Goal: Task Accomplishment & Management: Use online tool/utility

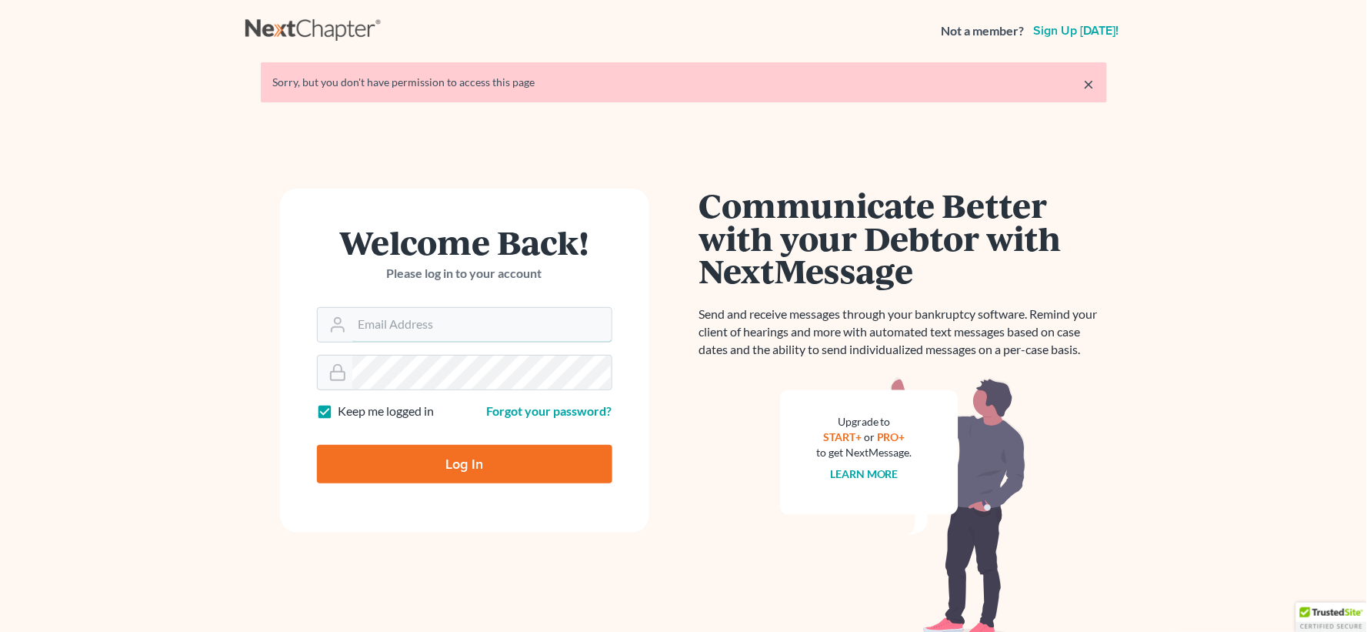
type input "lgibson@arthurlwalker.com"
click at [486, 465] on input "Log In" at bounding box center [464, 464] width 295 height 38
type input "Thinking..."
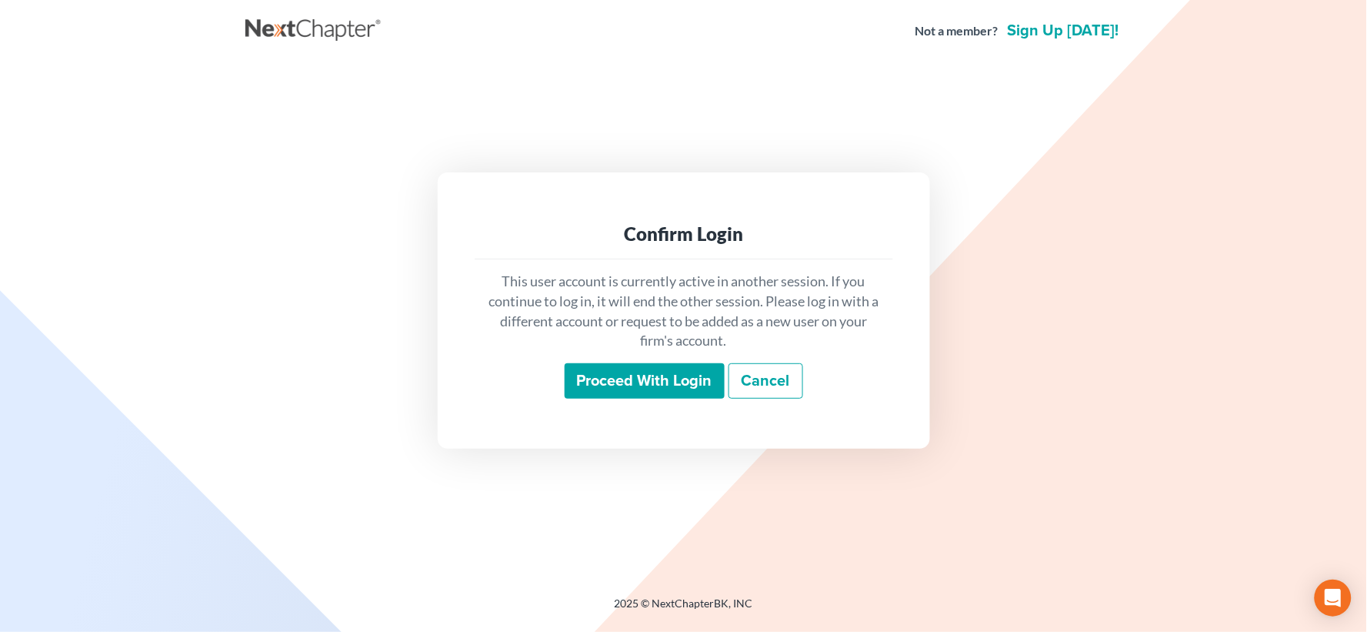
click at [646, 379] on input "Proceed with login" at bounding box center [645, 380] width 160 height 35
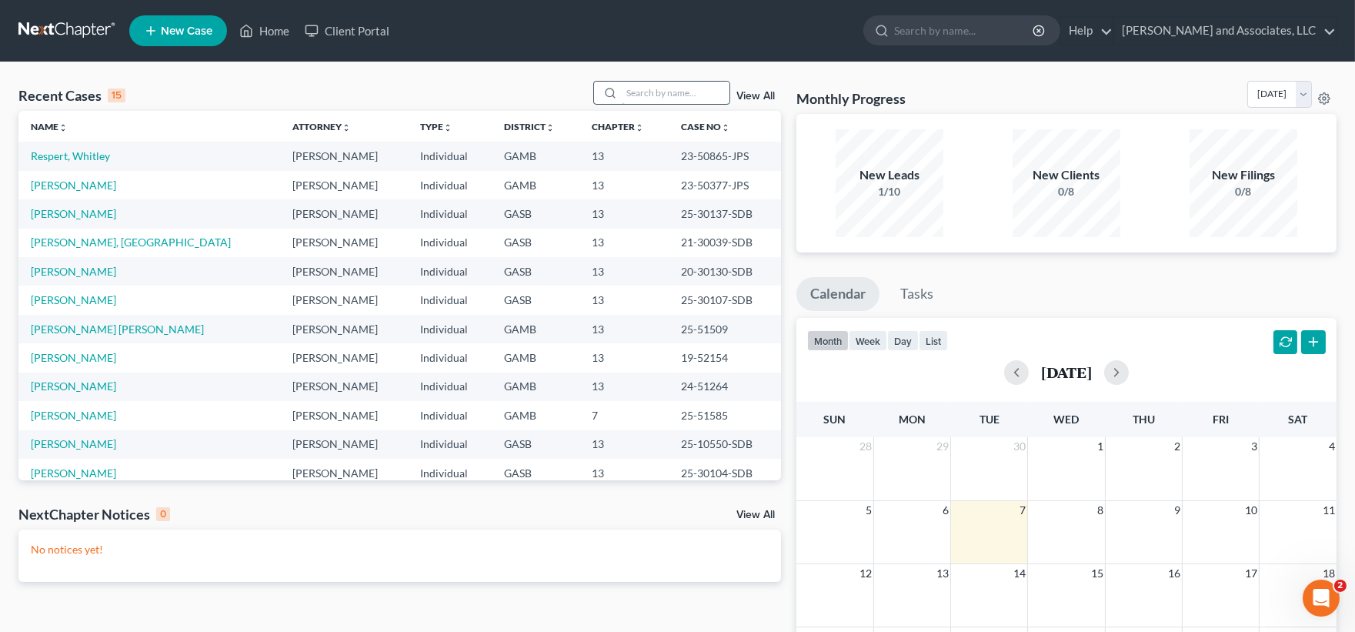
click at [650, 85] on input "search" at bounding box center [676, 93] width 108 height 22
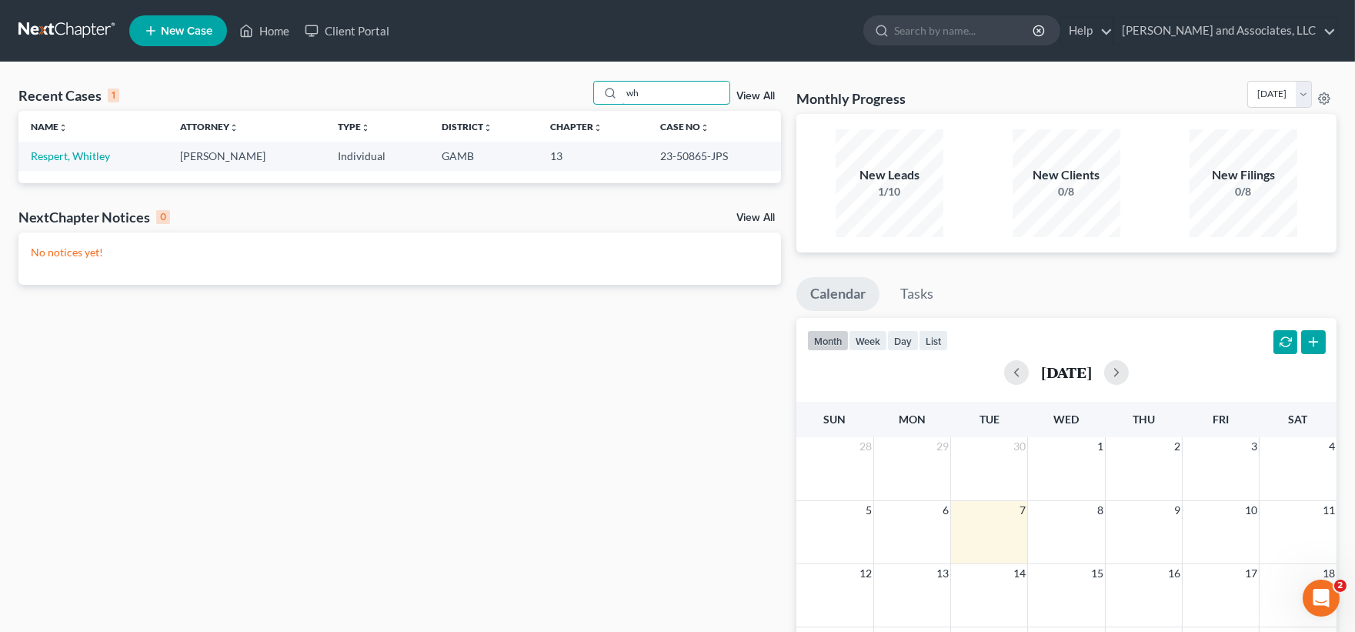
type input "w"
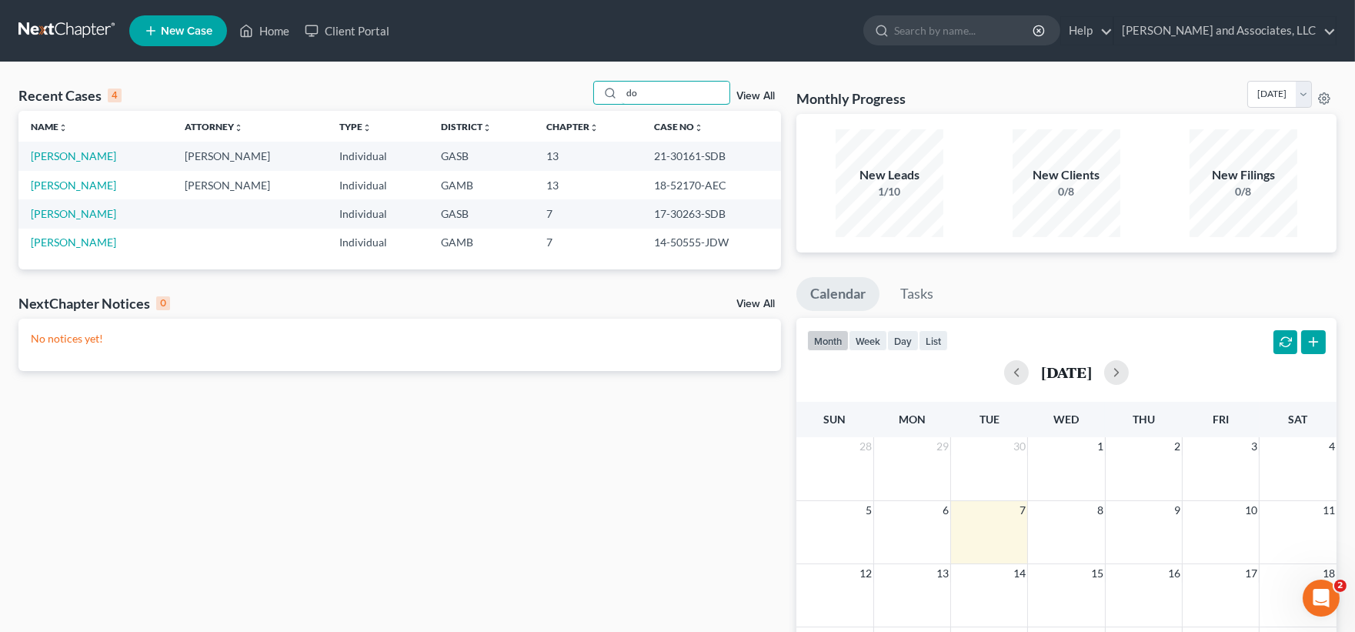
type input "d"
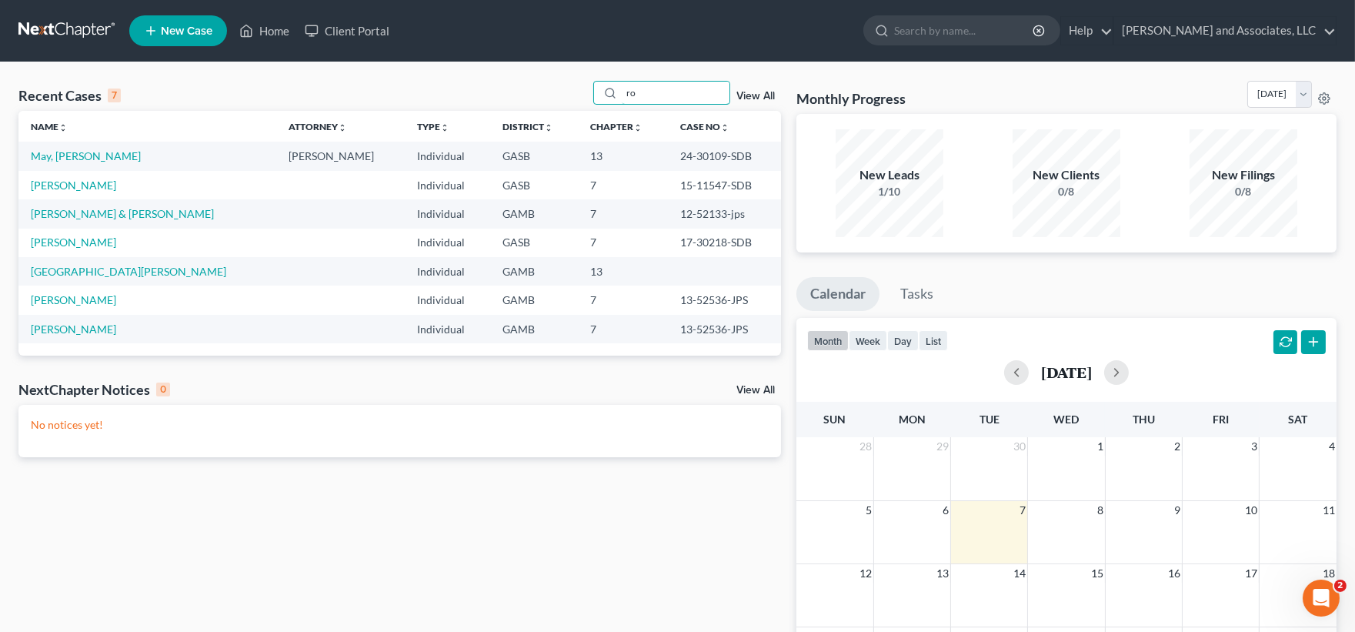
type input "r"
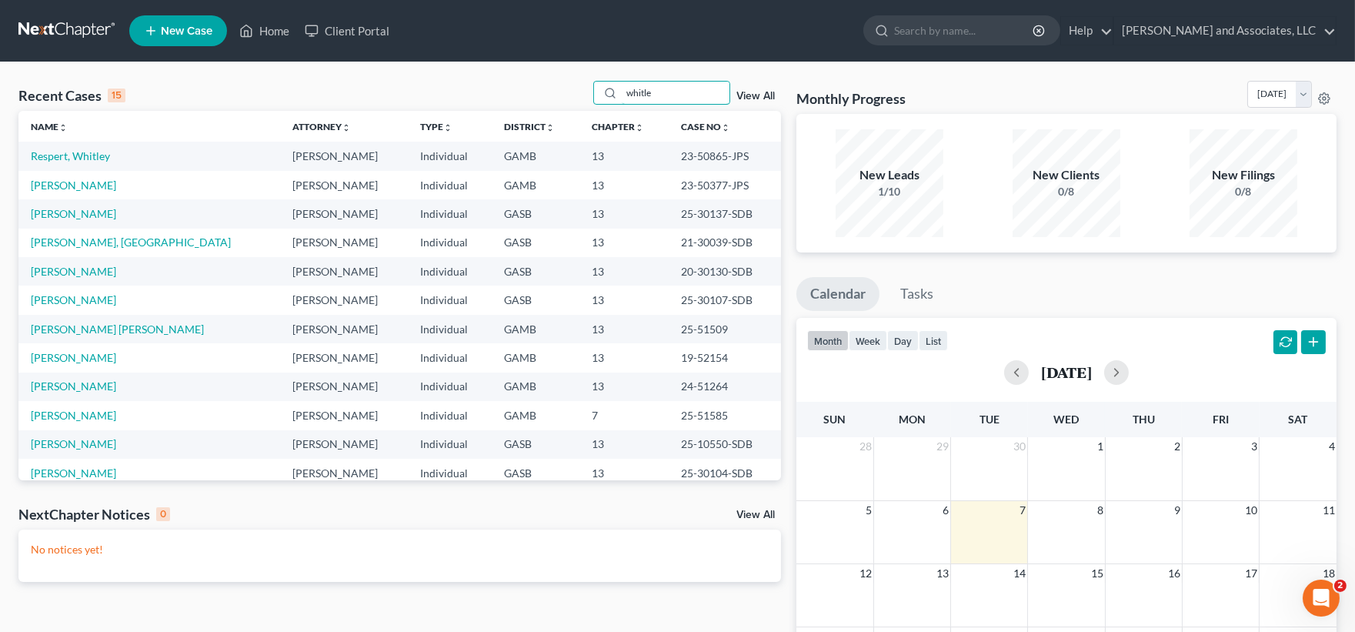
type input "[PERSON_NAME]"
